Goal: Obtain resource: Download file/media

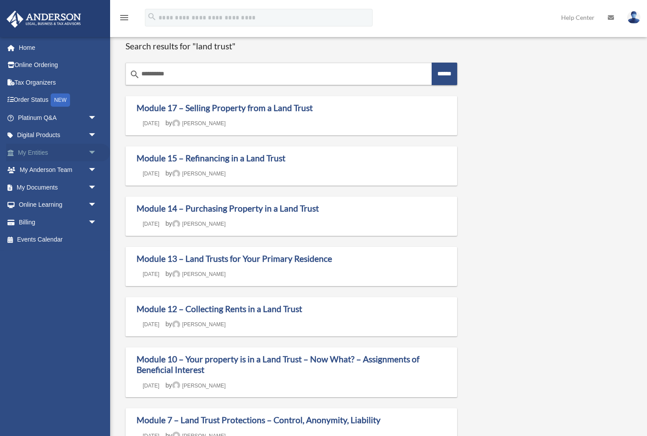
click at [84, 145] on link "My Entities arrow_drop_down" at bounding box center [58, 153] width 104 height 18
click at [95, 152] on span "arrow_drop_down" at bounding box center [97, 153] width 18 height 18
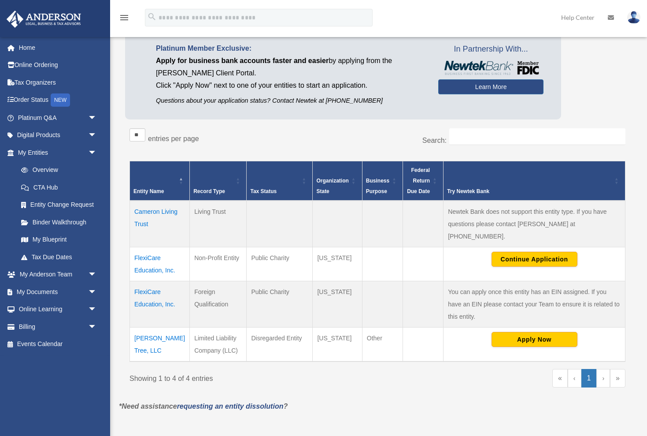
scroll to position [62, 0]
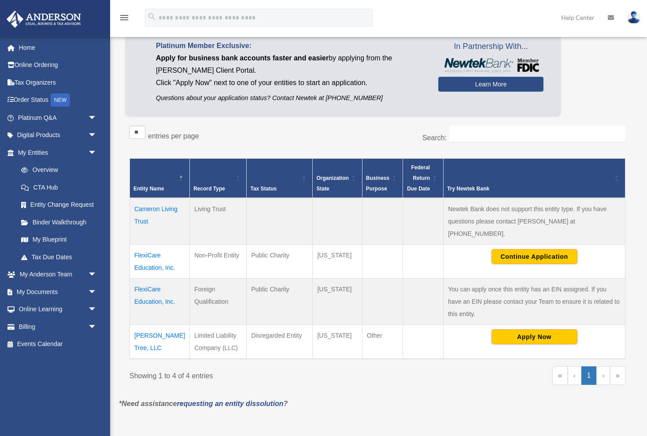
click at [149, 253] on td "FlexiCare Education, Inc." at bounding box center [160, 261] width 60 height 34
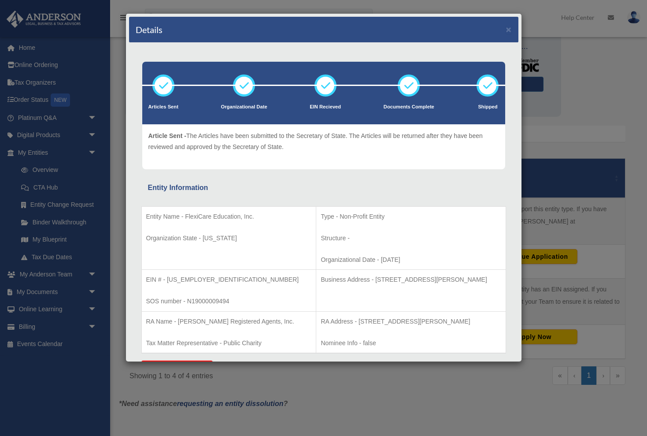
scroll to position [0, 0]
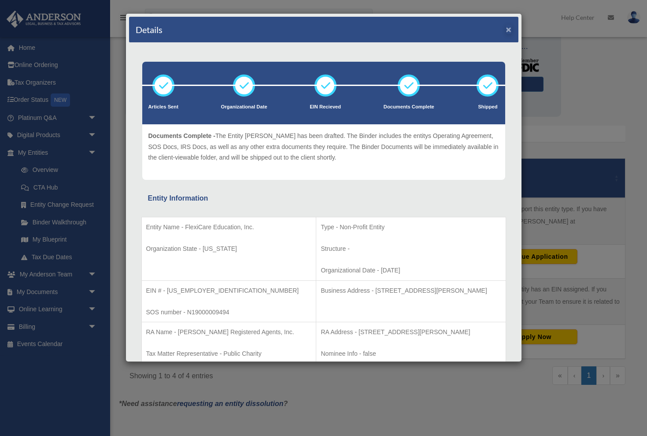
click at [510, 30] on button "×" at bounding box center [509, 29] width 6 height 9
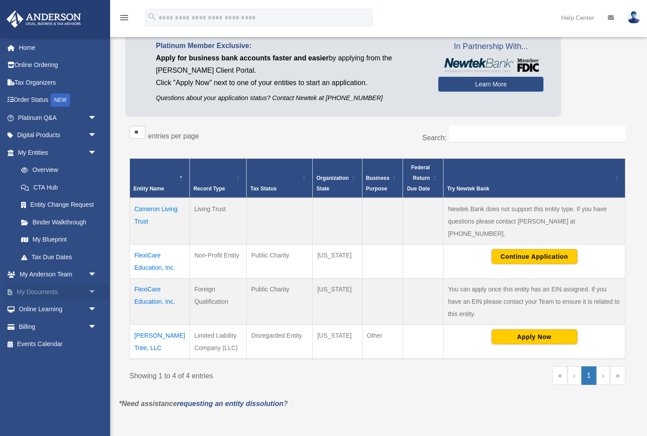
click at [81, 294] on link "My Documents arrow_drop_down" at bounding box center [58, 292] width 104 height 18
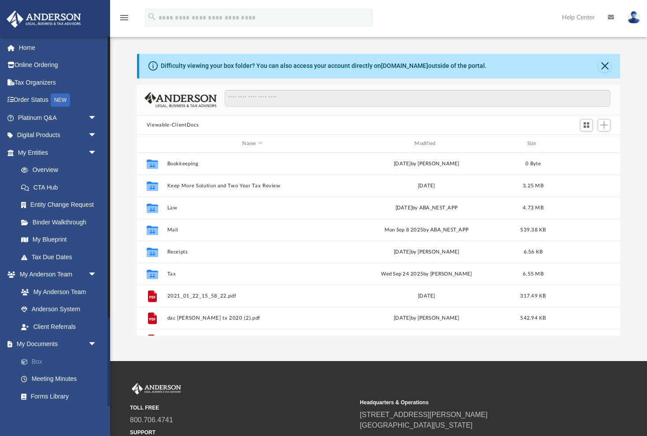
click at [40, 359] on link "Box" at bounding box center [61, 361] width 98 height 18
click at [37, 357] on link "Box" at bounding box center [61, 361] width 98 height 18
click at [74, 342] on link "My Documents arrow_drop_down" at bounding box center [58, 344] width 104 height 18
click at [92, 341] on span "arrow_drop_down" at bounding box center [97, 344] width 18 height 18
click at [92, 341] on span "arrow_drop_up" at bounding box center [97, 344] width 18 height 18
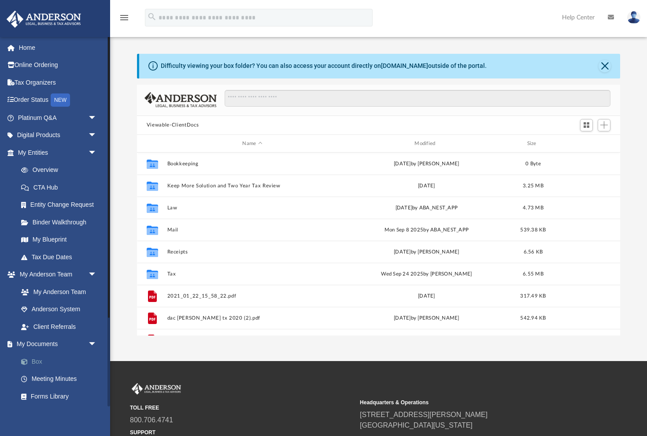
click at [35, 359] on link "Box" at bounding box center [61, 361] width 98 height 18
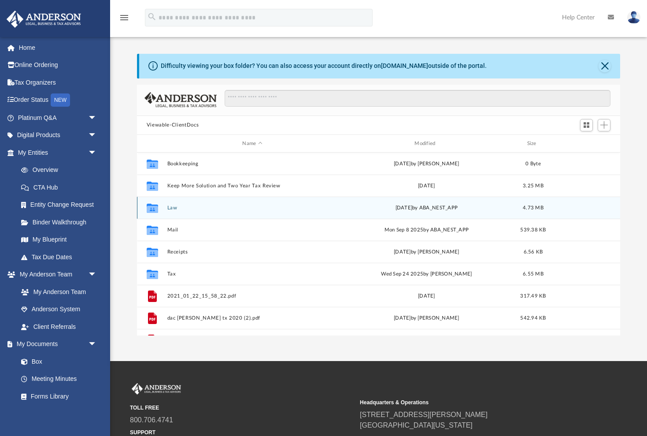
click at [174, 207] on button "Law" at bounding box center [252, 208] width 170 height 6
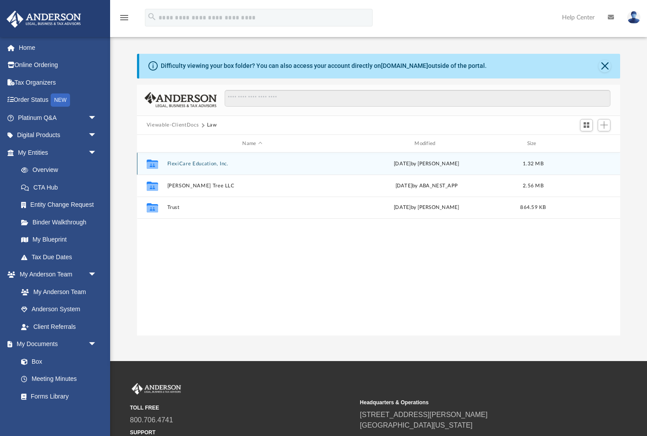
click at [209, 163] on button "FlexiCare Education, Inc." at bounding box center [252, 164] width 170 height 6
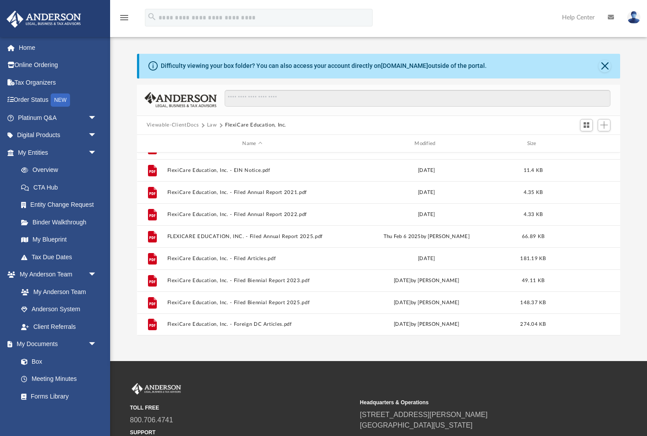
scroll to position [59, 0]
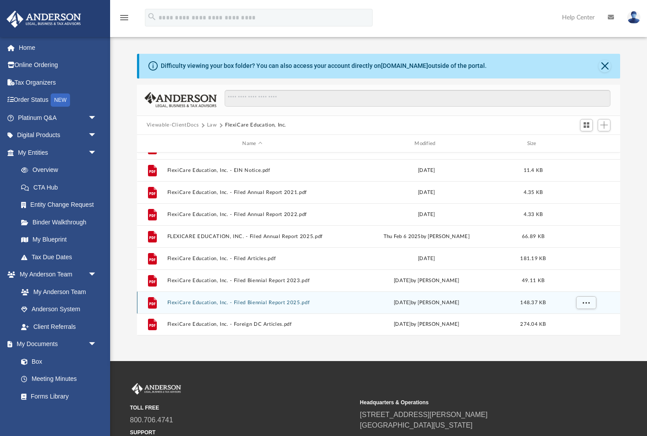
click at [210, 305] on button "FlexiCare Education, Inc. - Filed Biennial Report 2025.pdf" at bounding box center [252, 303] width 170 height 6
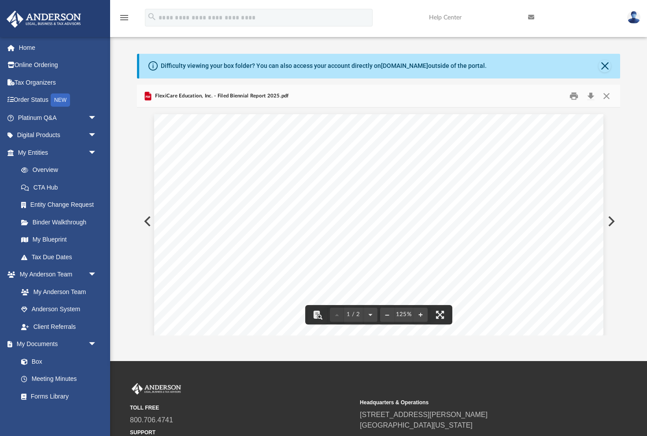
scroll to position [0, 0]
click at [602, 95] on button "Close" at bounding box center [607, 96] width 16 height 14
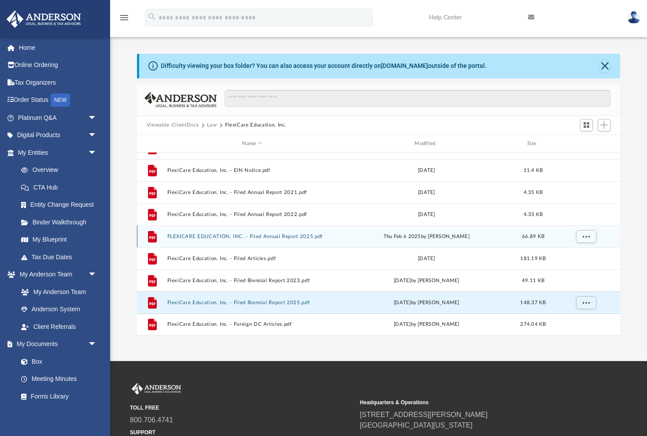
click at [304, 234] on button "FLEXICARE EDUCATION, INC. - Filed Annual Report 2025.pdf" at bounding box center [252, 236] width 170 height 6
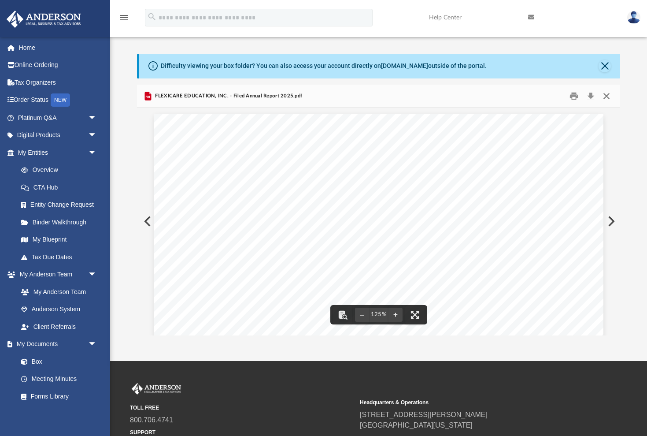
click at [607, 96] on button "Close" at bounding box center [607, 96] width 16 height 14
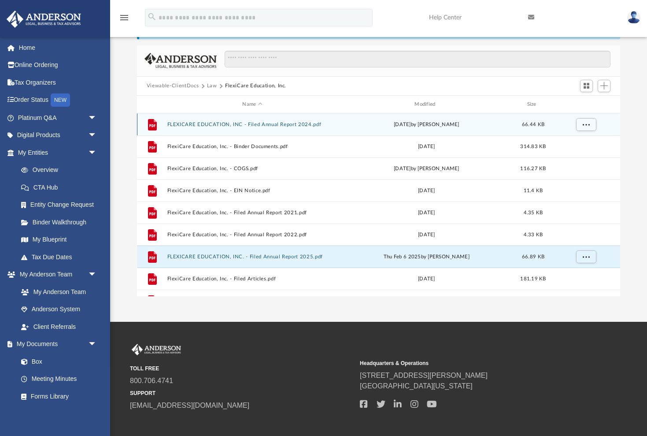
click at [293, 124] on button "FLEXICARE EDUCATION, INC - Filed Annual Report 2024.pdf" at bounding box center [252, 125] width 170 height 6
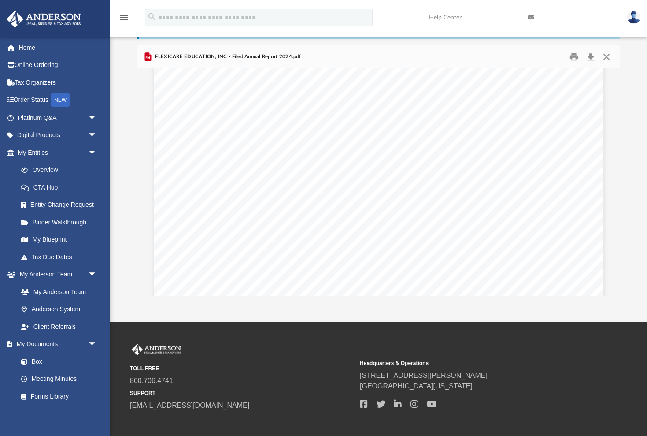
scroll to position [225, 0]
click at [609, 54] on button "Close" at bounding box center [607, 57] width 16 height 14
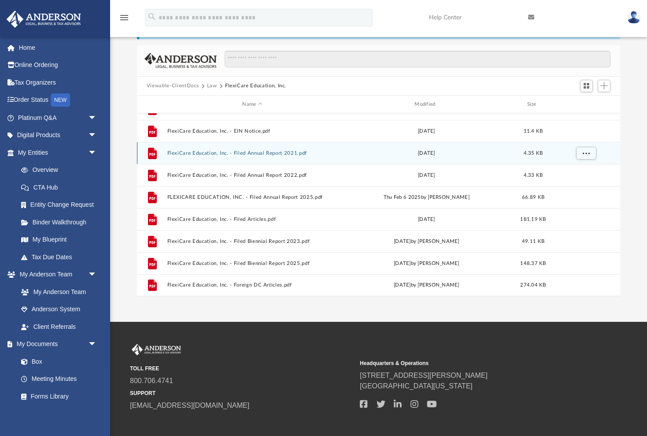
scroll to position [59, 0]
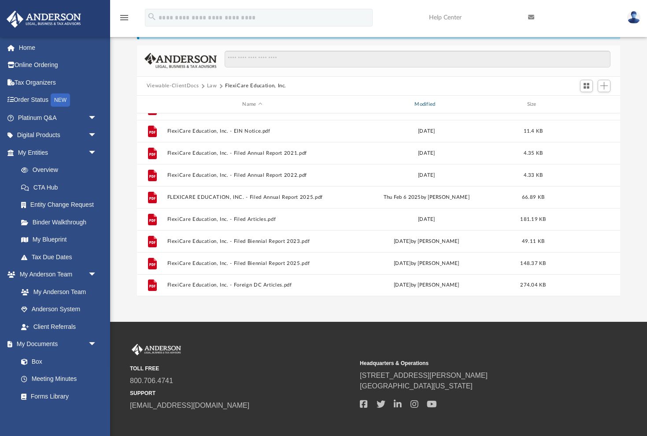
click at [428, 104] on div "Modified" at bounding box center [426, 104] width 170 height 8
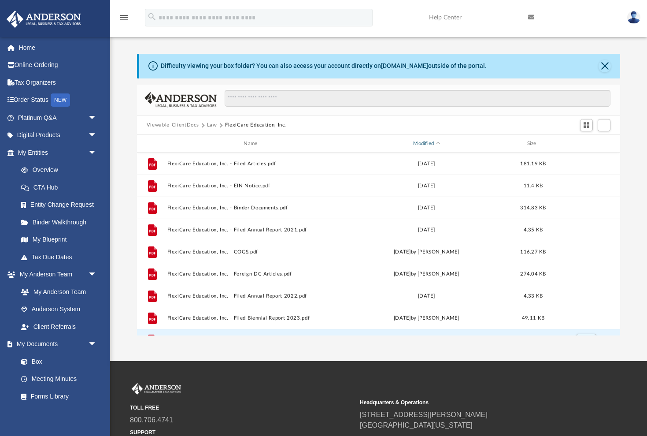
scroll to position [0, 0]
click at [604, 62] on button "Close" at bounding box center [605, 66] width 12 height 12
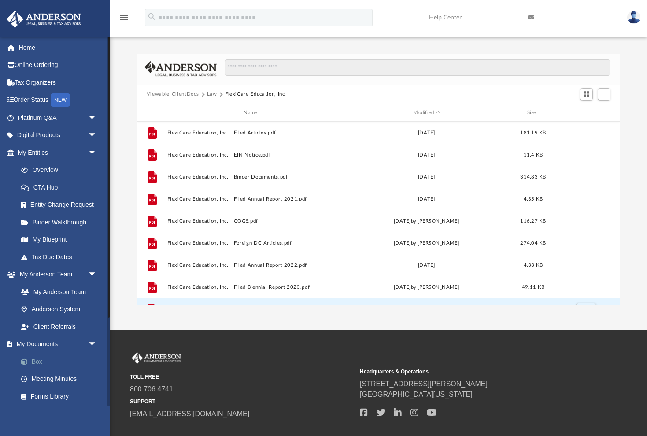
click at [42, 357] on link "Box" at bounding box center [61, 361] width 98 height 18
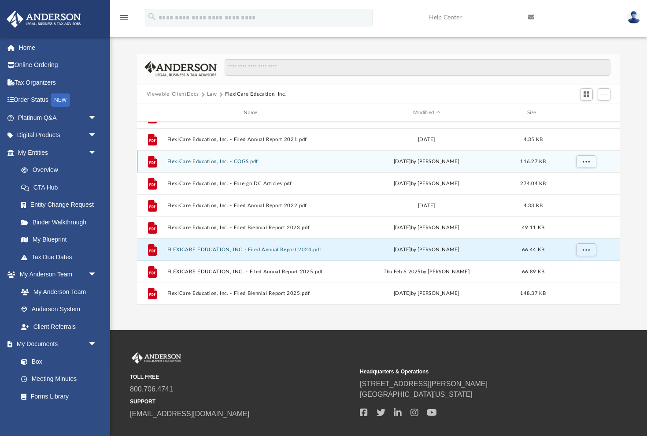
scroll to position [59, 0]
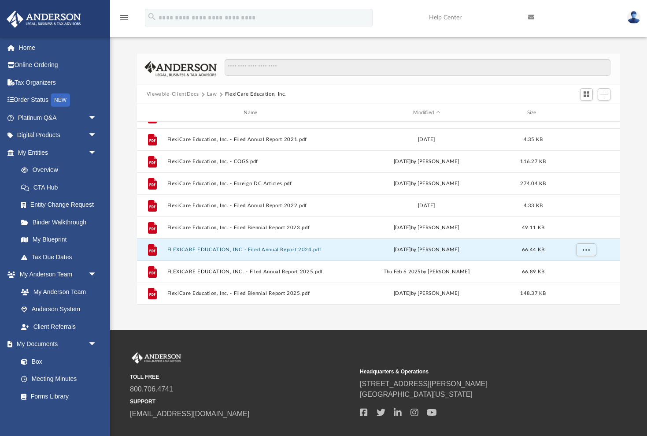
click at [436, 118] on div "Name Modified Size" at bounding box center [378, 113] width 483 height 18
click at [437, 111] on div "Modified" at bounding box center [426, 113] width 170 height 8
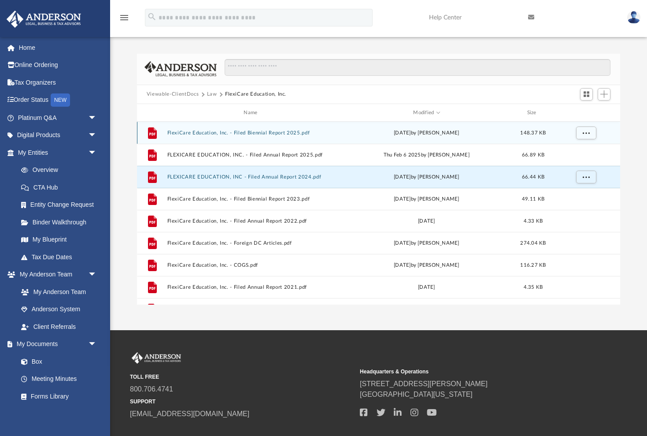
scroll to position [0, 0]
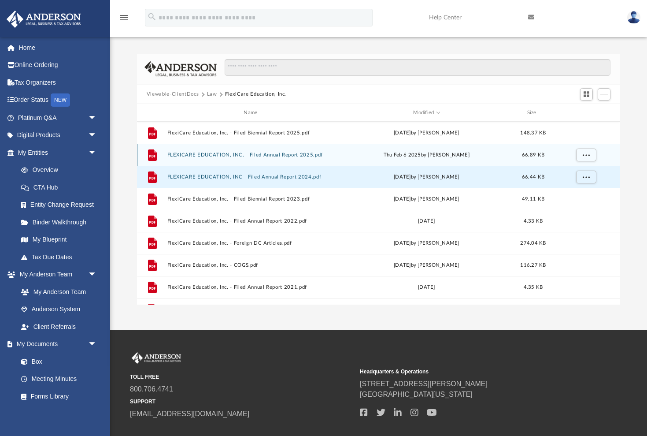
click at [332, 156] on button "FLEXICARE EDUCATION, INC. - Filed Annual Report 2025.pdf" at bounding box center [252, 155] width 170 height 6
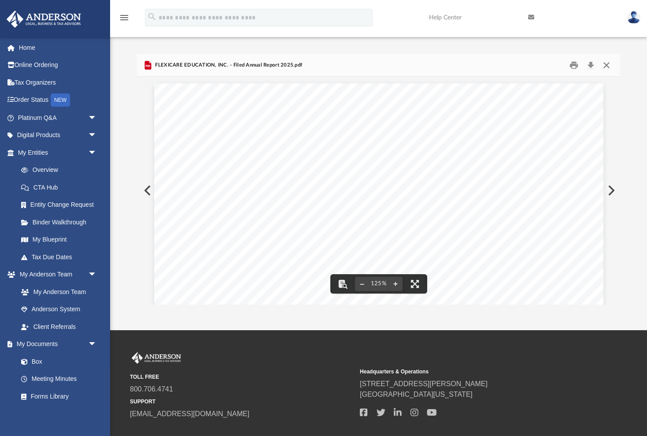
click at [610, 64] on button "Close" at bounding box center [607, 65] width 16 height 14
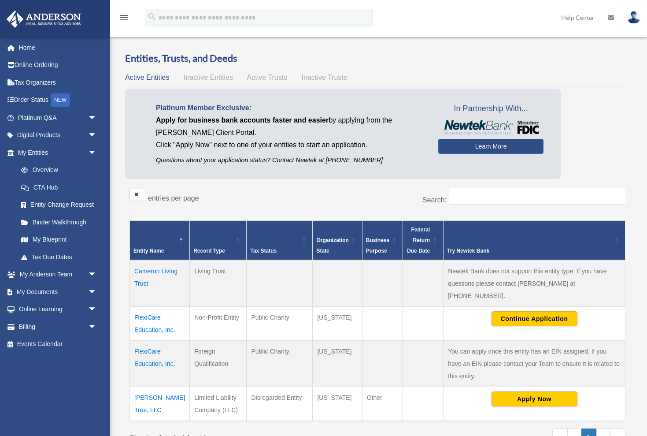
scroll to position [62, 0]
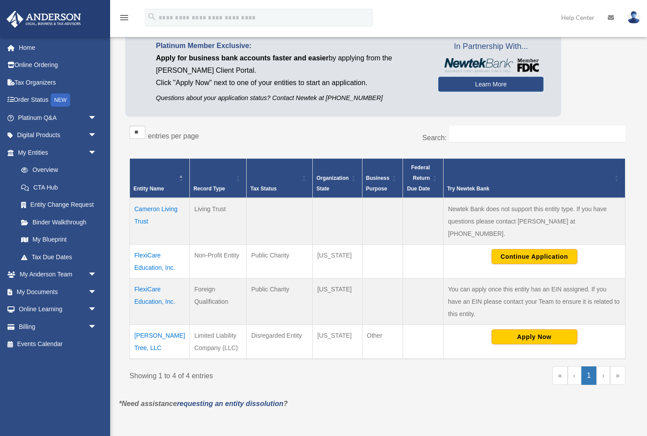
click at [151, 250] on td "FlexiCare Education, Inc." at bounding box center [160, 261] width 60 height 34
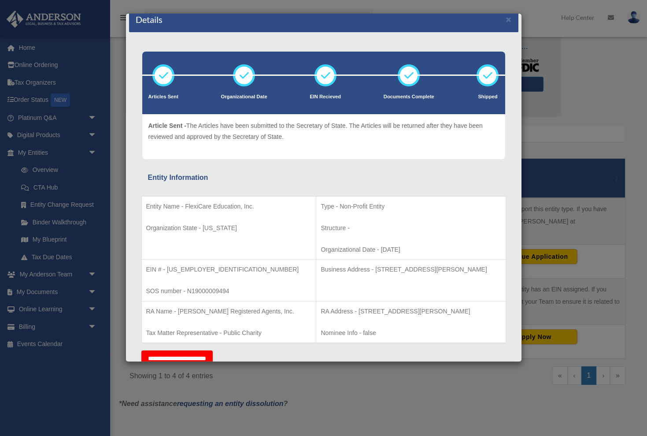
scroll to position [9, 0]
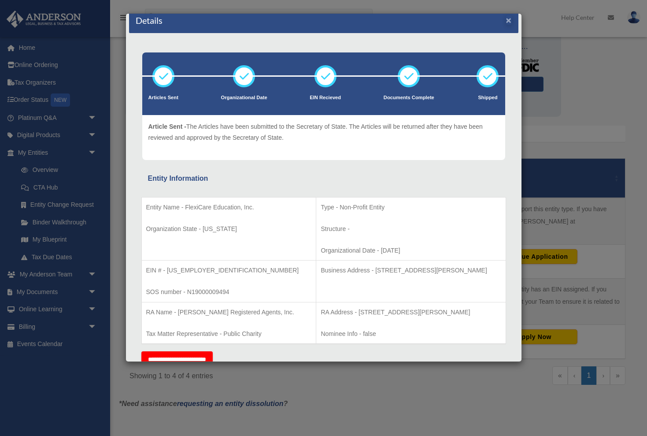
click at [507, 23] on button "×" at bounding box center [509, 19] width 6 height 9
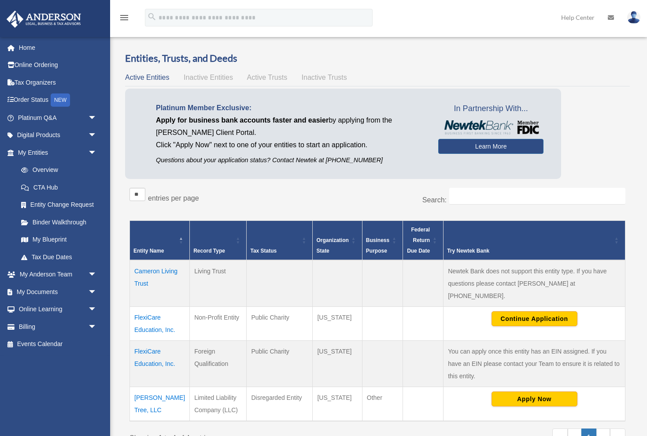
scroll to position [0, 0]
